Goal: Entertainment & Leisure: Consume media (video, audio)

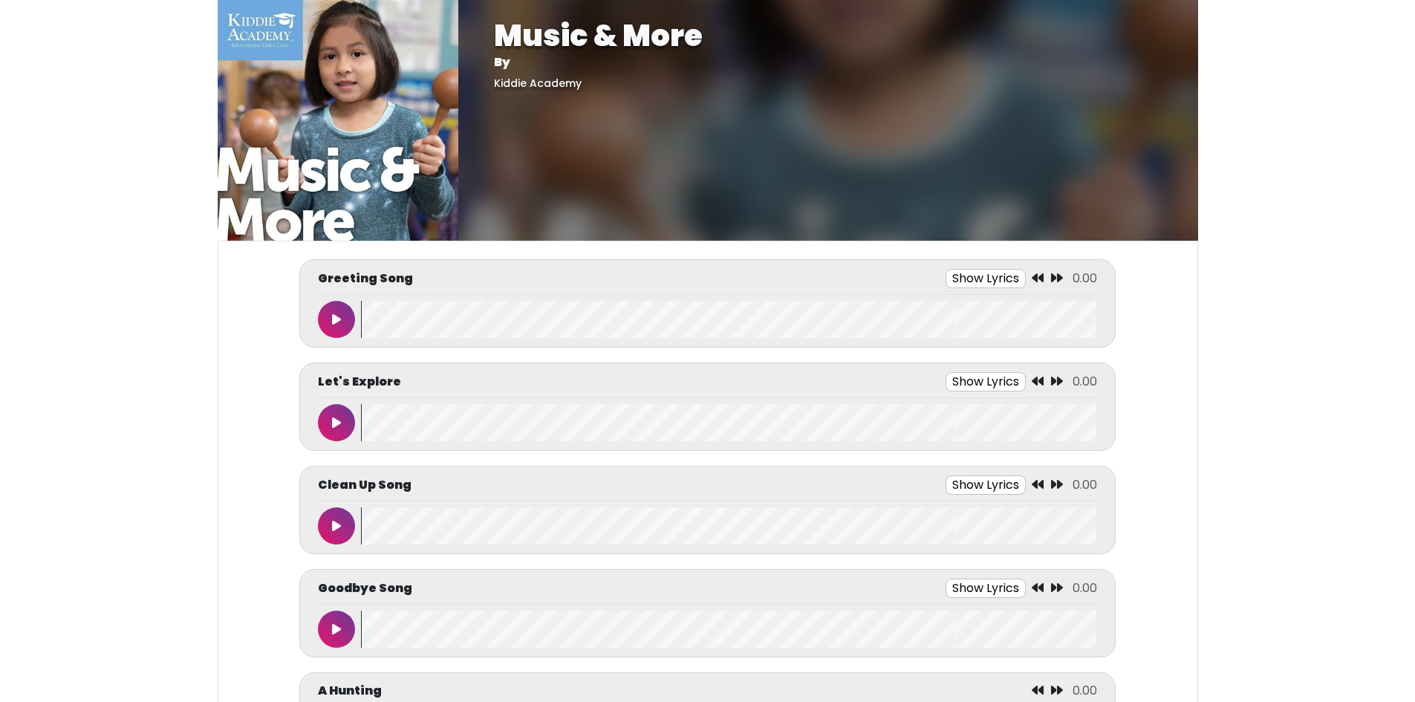
click at [982, 277] on button "Show Lyrics" at bounding box center [985, 278] width 80 height 19
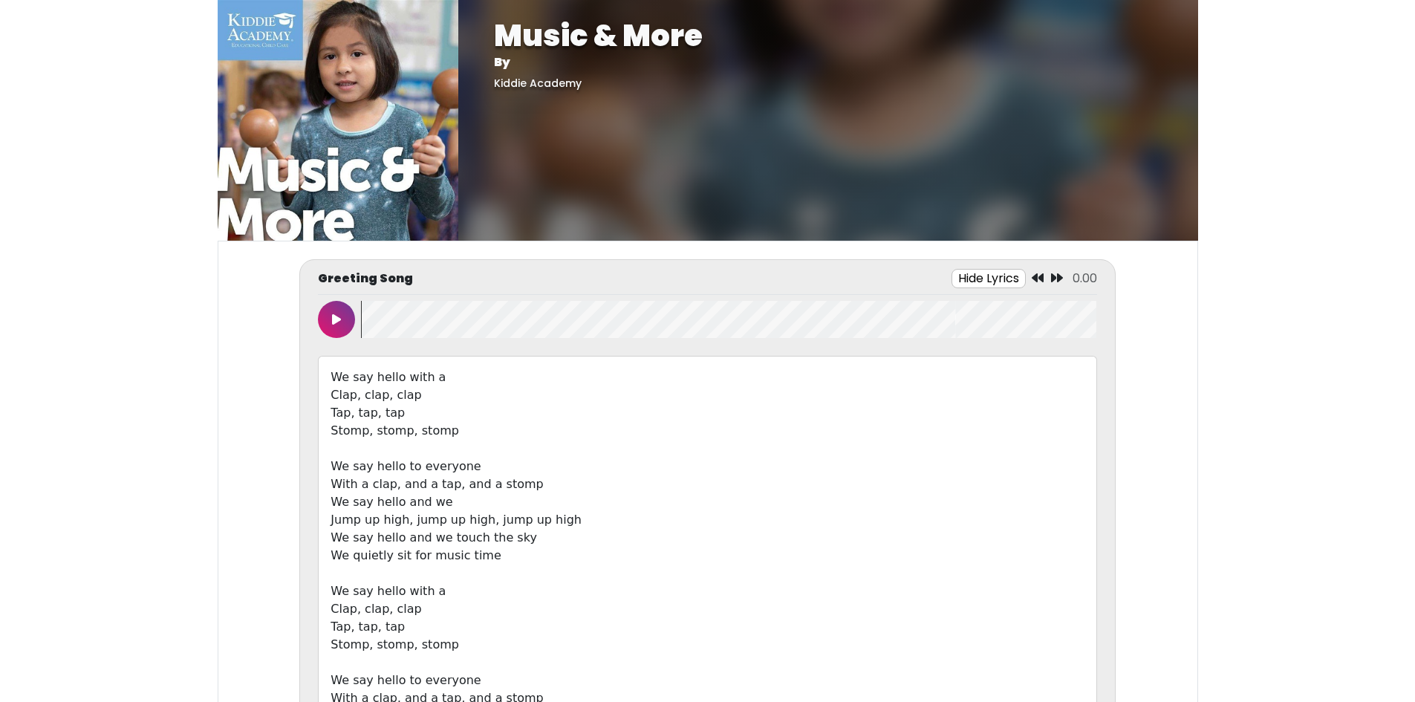
click at [345, 313] on button at bounding box center [336, 319] width 37 height 37
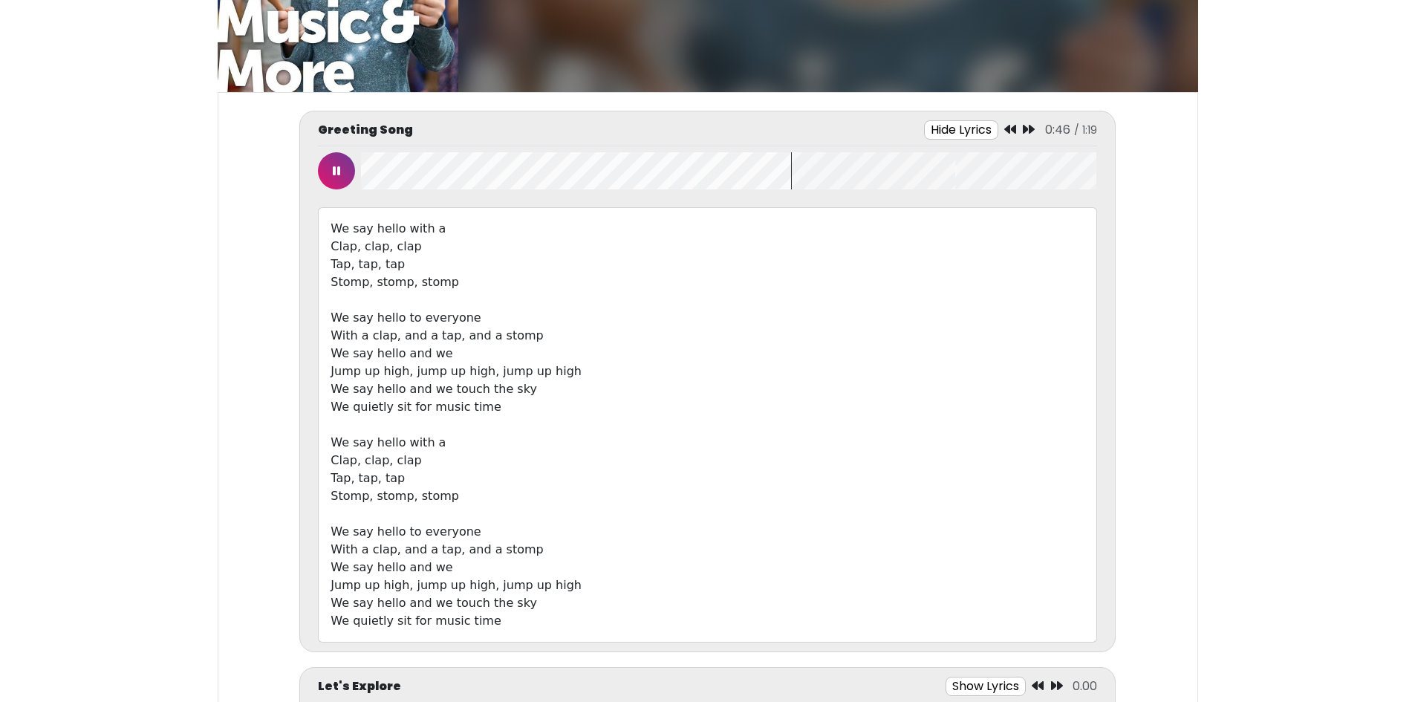
click at [335, 177] on button at bounding box center [336, 170] width 37 height 37
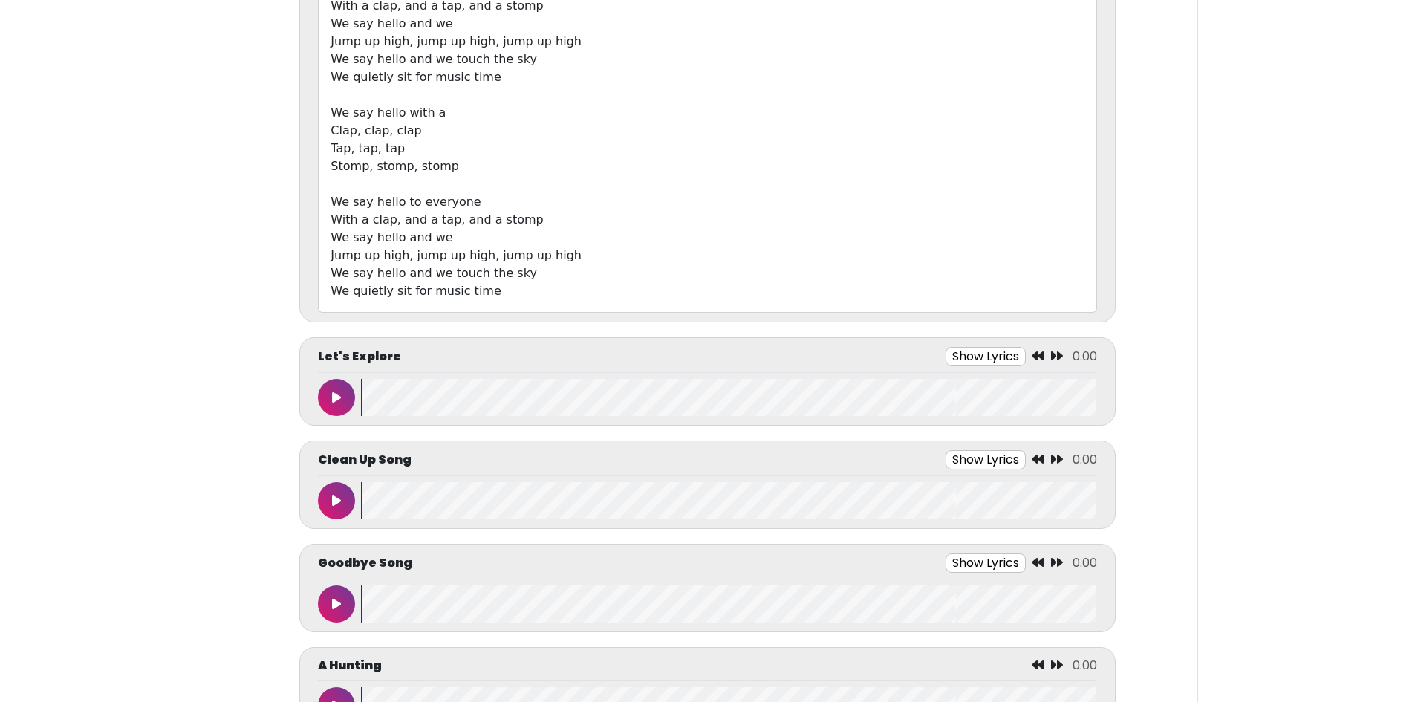
scroll to position [520, 0]
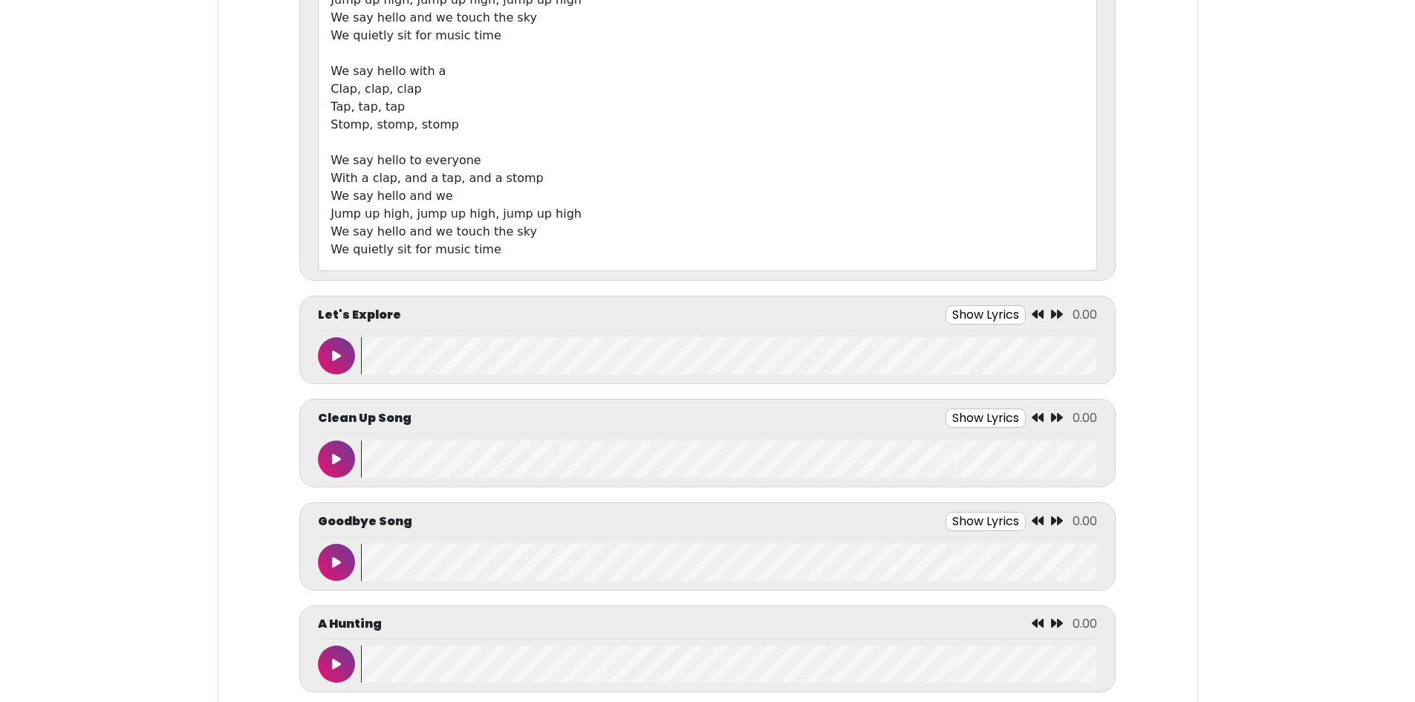
click at [964, 313] on button "Show Lyrics" at bounding box center [985, 314] width 80 height 19
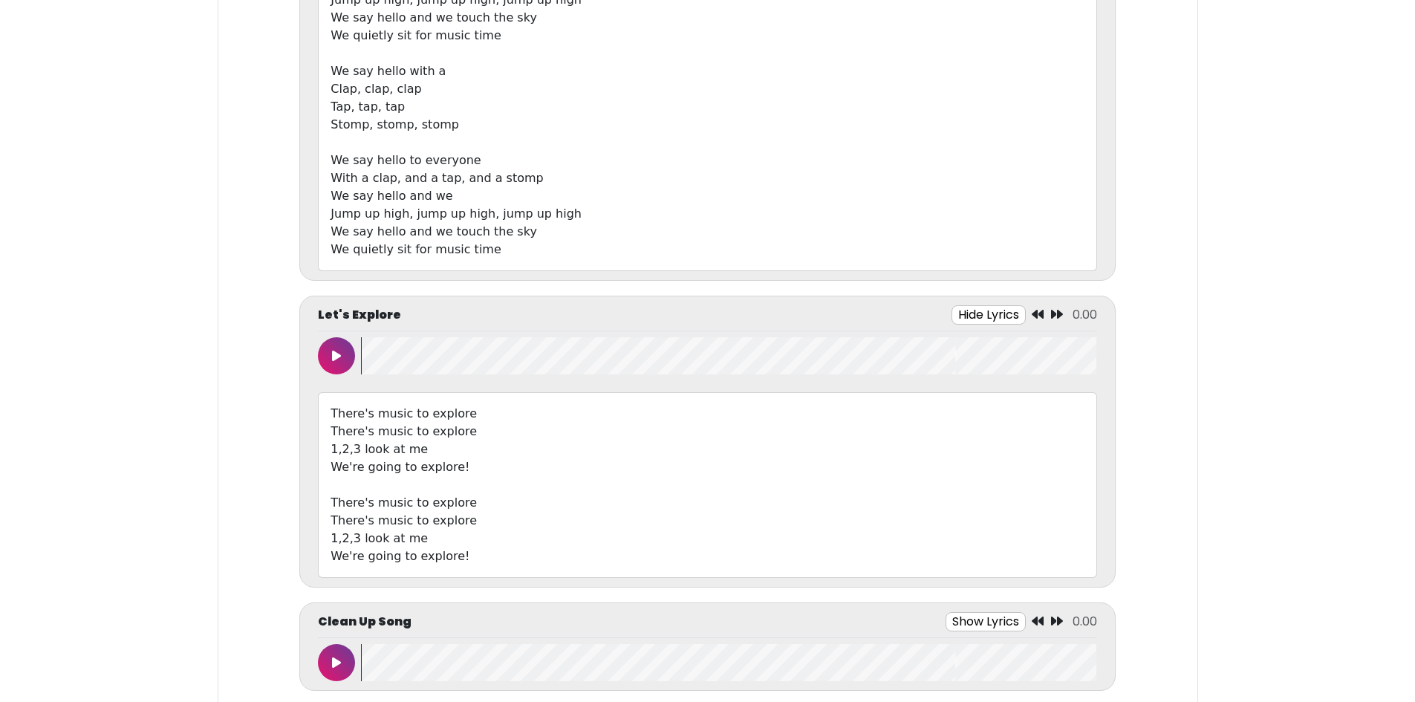
click at [333, 357] on icon at bounding box center [336, 356] width 9 height 12
click at [339, 366] on button at bounding box center [336, 355] width 37 height 37
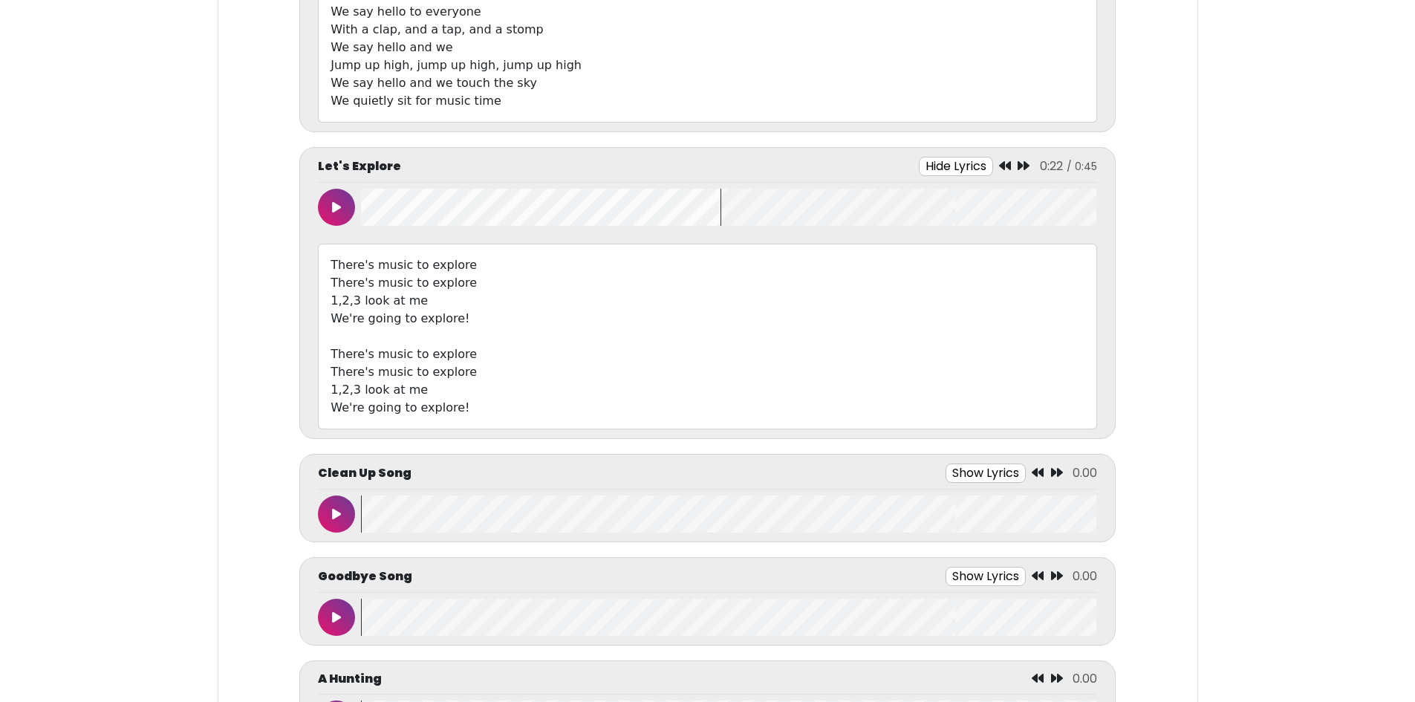
scroll to position [817, 0]
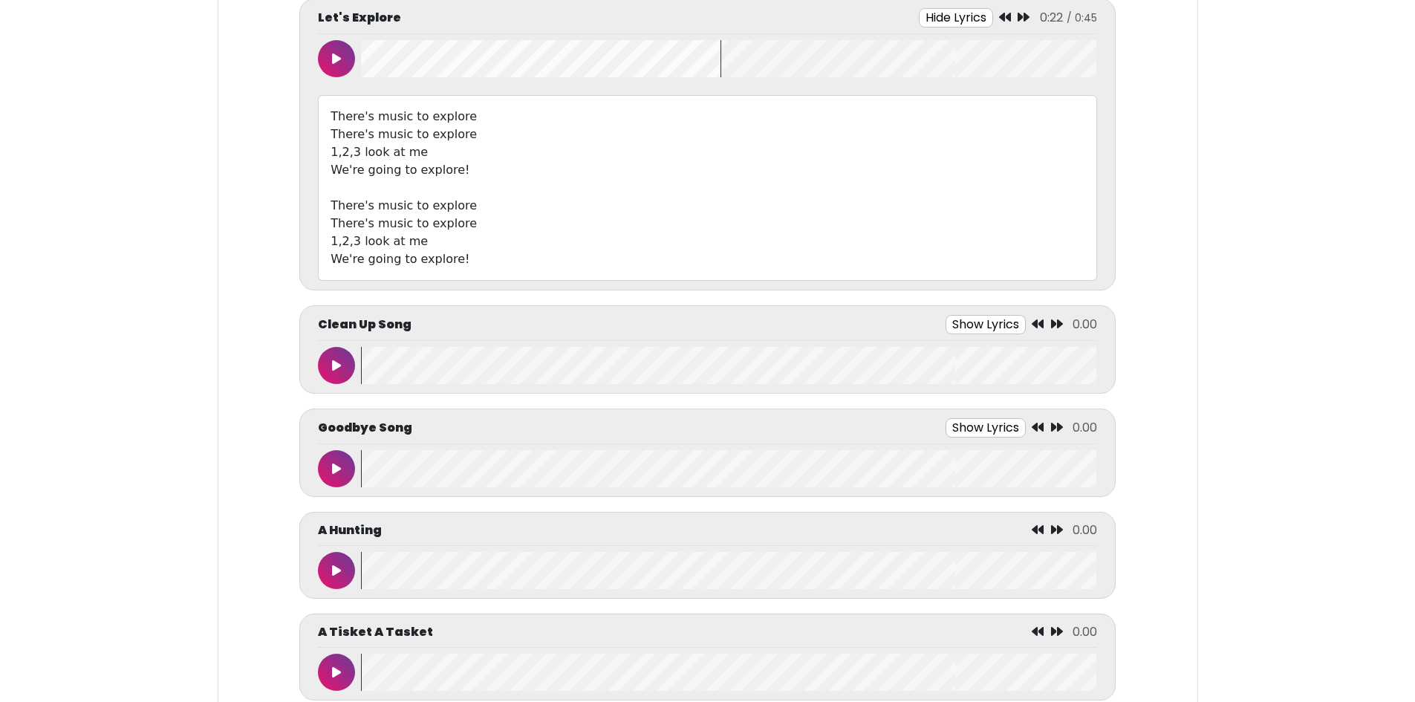
click at [969, 324] on button "Show Lyrics" at bounding box center [985, 324] width 80 height 19
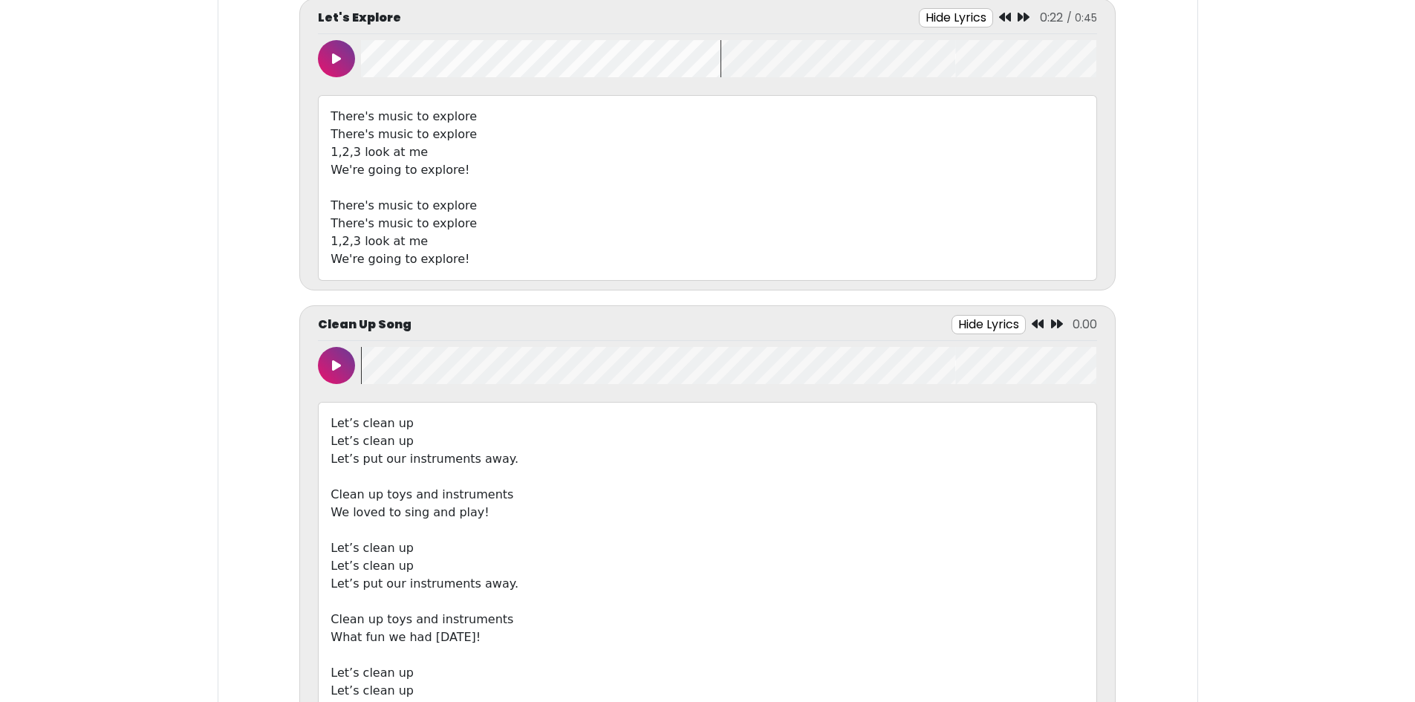
click at [962, 319] on button "Hide Lyrics" at bounding box center [988, 324] width 74 height 19
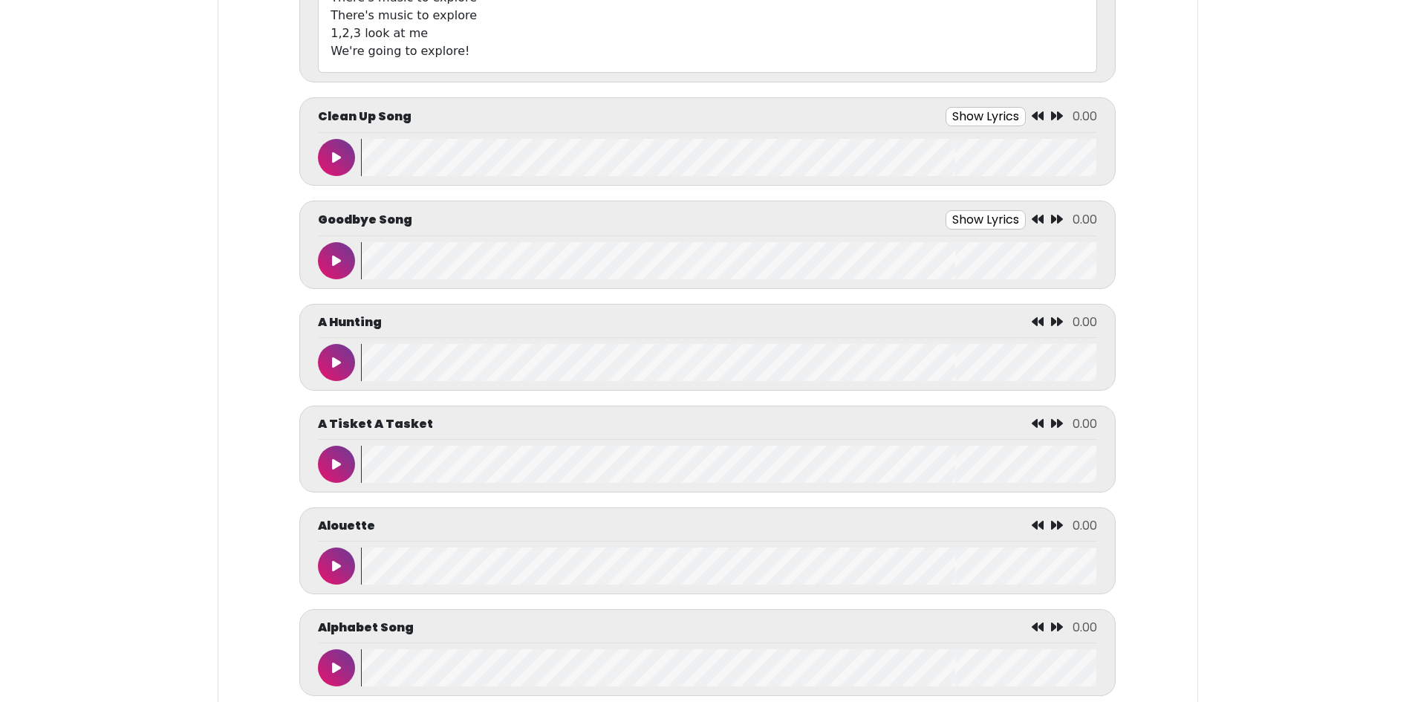
click at [945, 107] on button "Show Lyrics" at bounding box center [985, 116] width 80 height 19
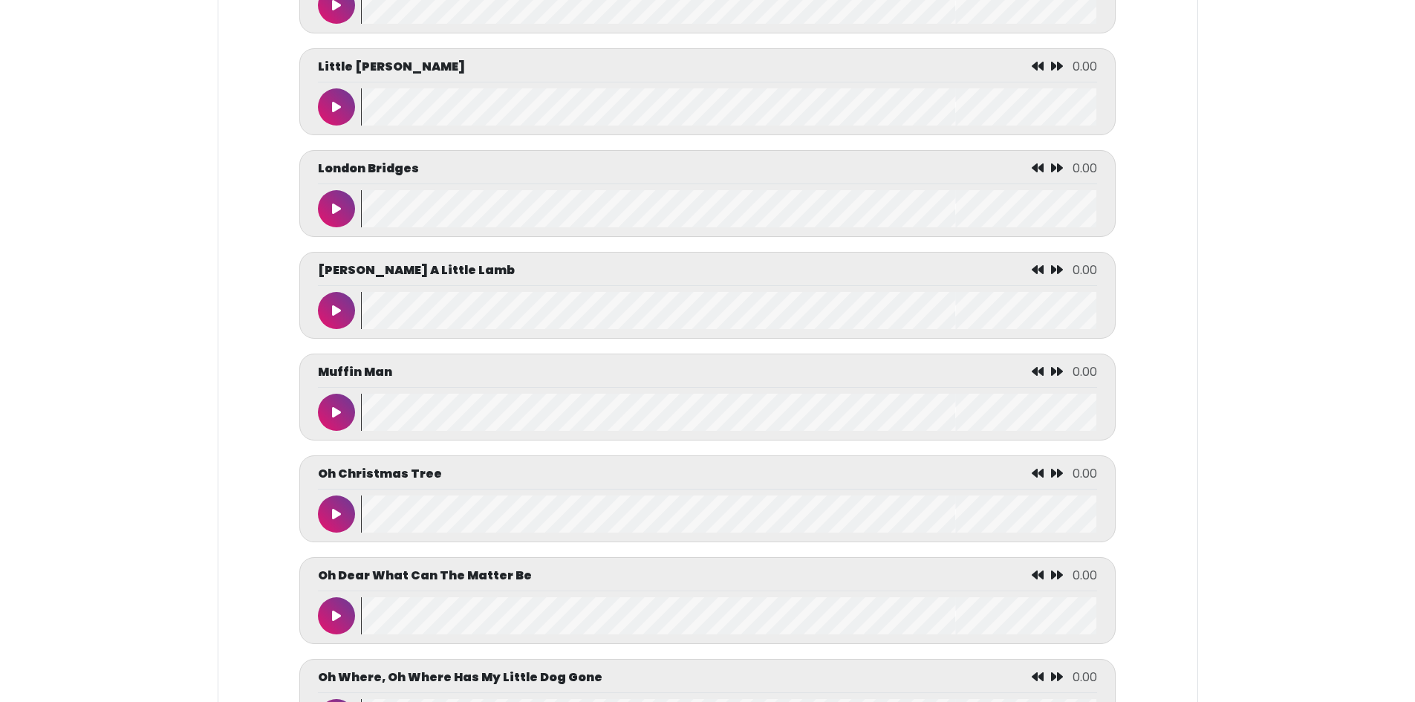
scroll to position [5343, 0]
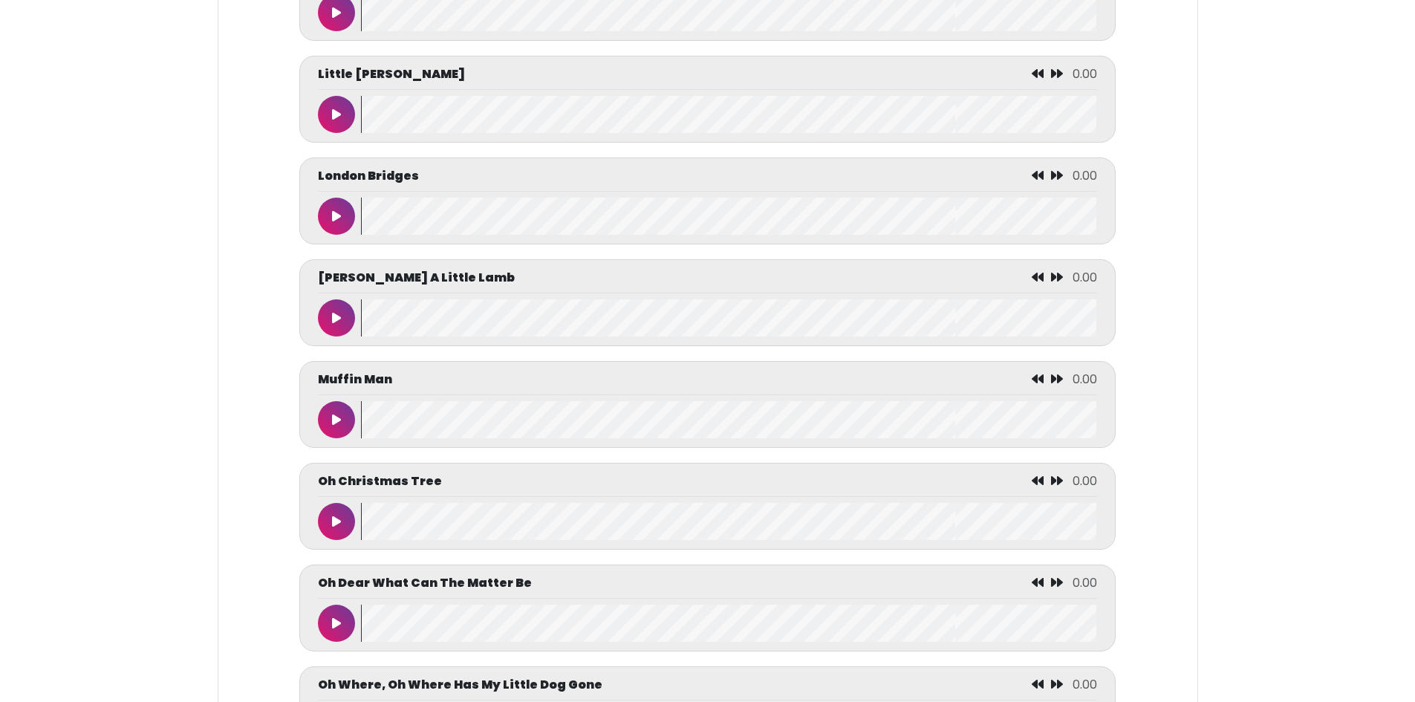
click at [338, 324] on icon at bounding box center [336, 318] width 9 height 12
click at [335, 336] on button at bounding box center [336, 317] width 37 height 37
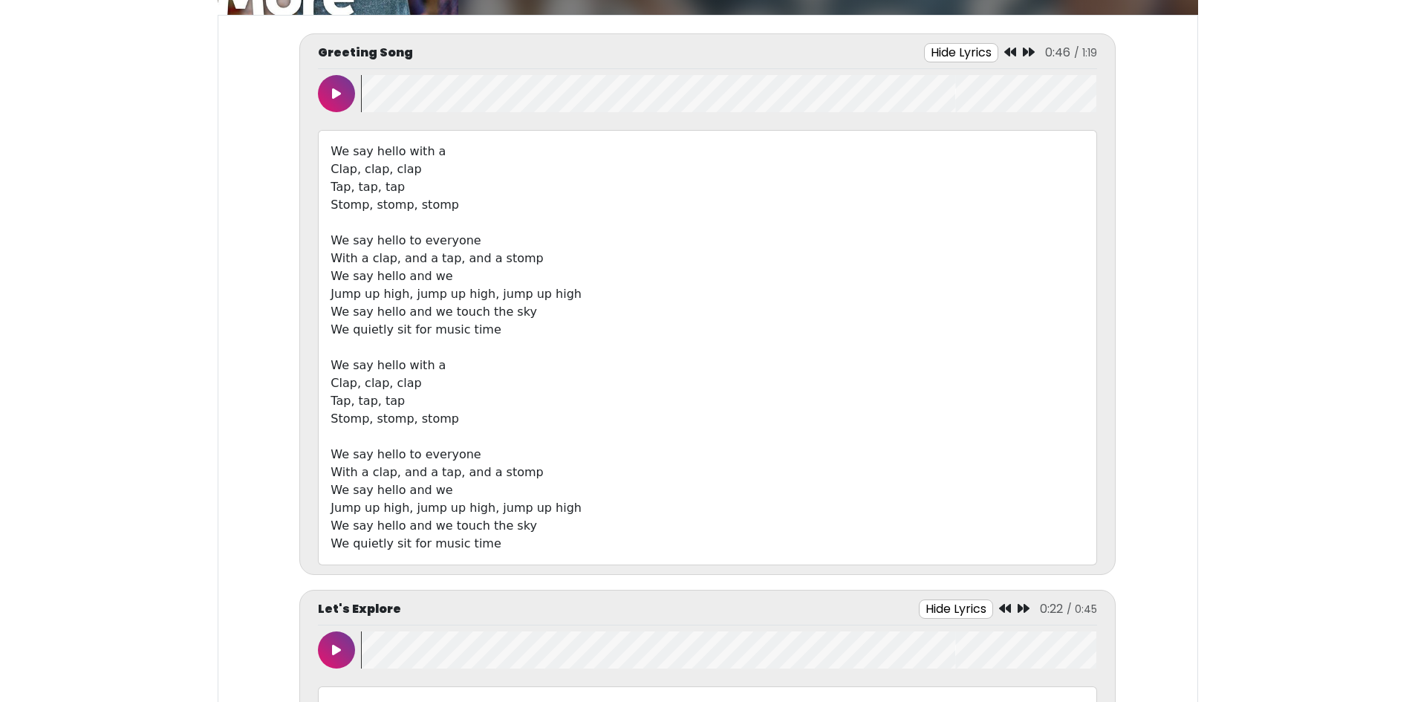
scroll to position [0, 0]
